Goal: Information Seeking & Learning: Find specific fact

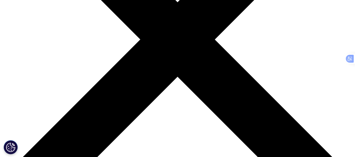
scroll to position [144, 0]
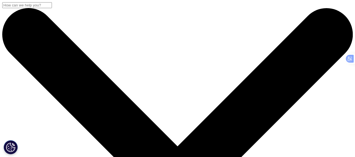
click at [52, 8] on input "Recherche" at bounding box center [27, 5] width 50 height 6
paste input "Diop S, Haffar A, Mahlangu J, Chami I, Kitchen S, Pierce G. Améliorer l'accès a…"
type input "Diop S, Haffar A, Mahlangu J, Chami I, Kitchen S, Pierce G. Améliorer l'accès a…"
click at [52, 8] on input "Recherche" at bounding box center [27, 5] width 50 height 6
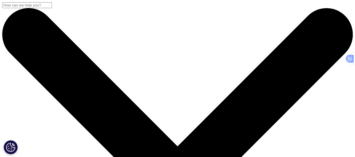
paste input ""[MEDICAL_DATA] [GEOGRAPHIC_DATA] West access treatment""
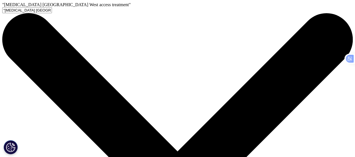
type input ""[MEDICAL_DATA] [GEOGRAPHIC_DATA] West access treatment""
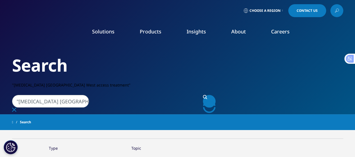
click at [89, 95] on input ""[MEDICAL_DATA] [GEOGRAPHIC_DATA] West access treatment"" at bounding box center [50, 101] width 77 height 13
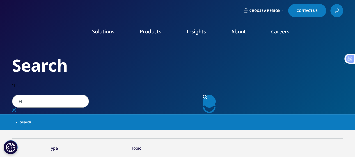
type input """
click at [89, 95] on input "Recherche" at bounding box center [50, 101] width 77 height 13
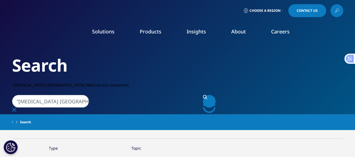
click at [21, 95] on input ""Hemophilia Africa West access treatment" at bounding box center [50, 101] width 77 height 13
type input "Hemophilia Africa West access treatment"
click at [207, 95] on icon "Search" at bounding box center [205, 97] width 4 height 4
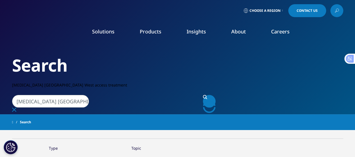
click at [206, 95] on link "Search Loading" at bounding box center [209, 101] width 13 height 13
